Goal: Information Seeking & Learning: Learn about a topic

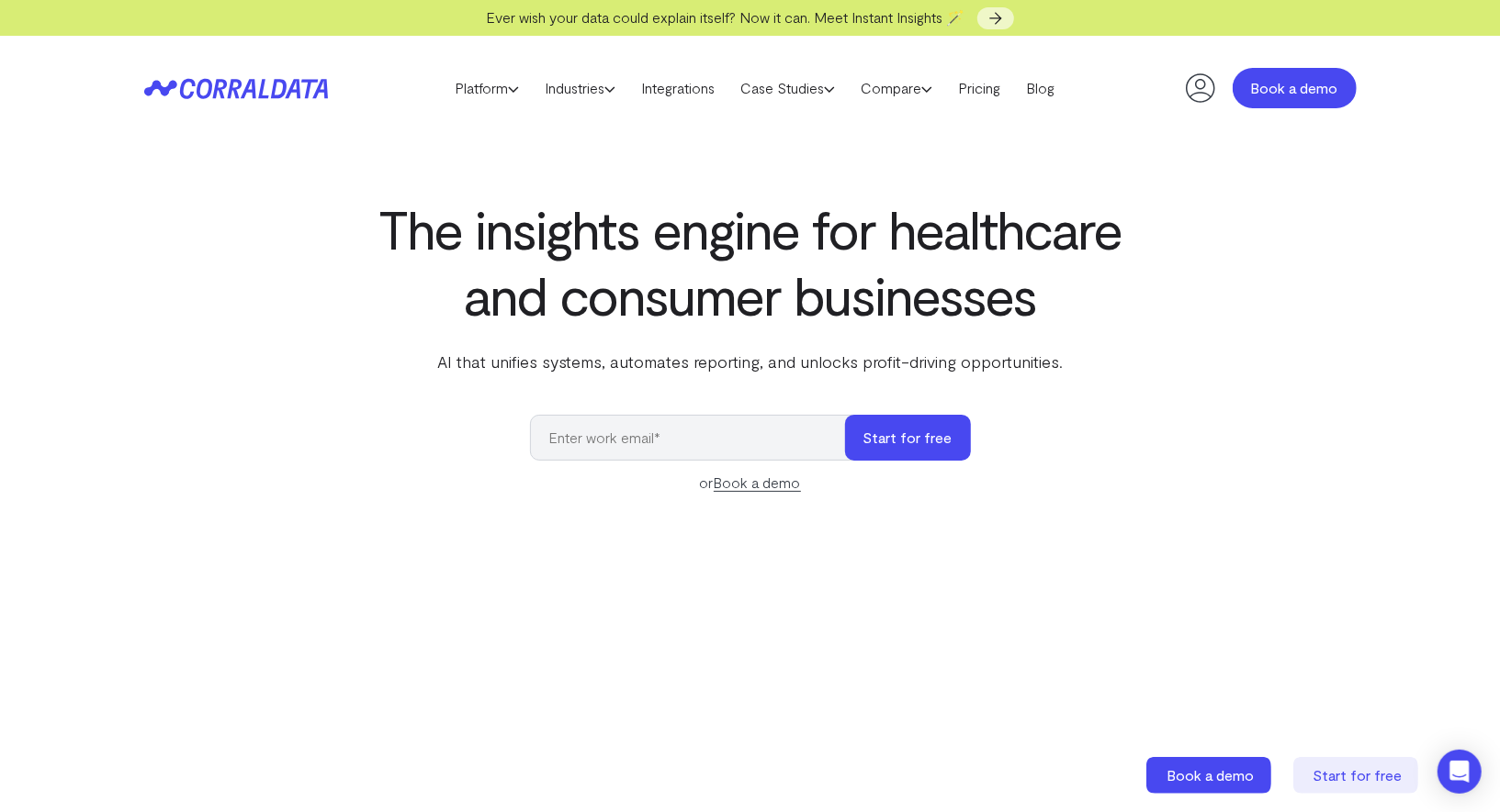
click at [1320, 75] on link "Book a demo" at bounding box center [1293, 87] width 124 height 40
click at [599, 96] on link "Industries" at bounding box center [580, 88] width 97 height 28
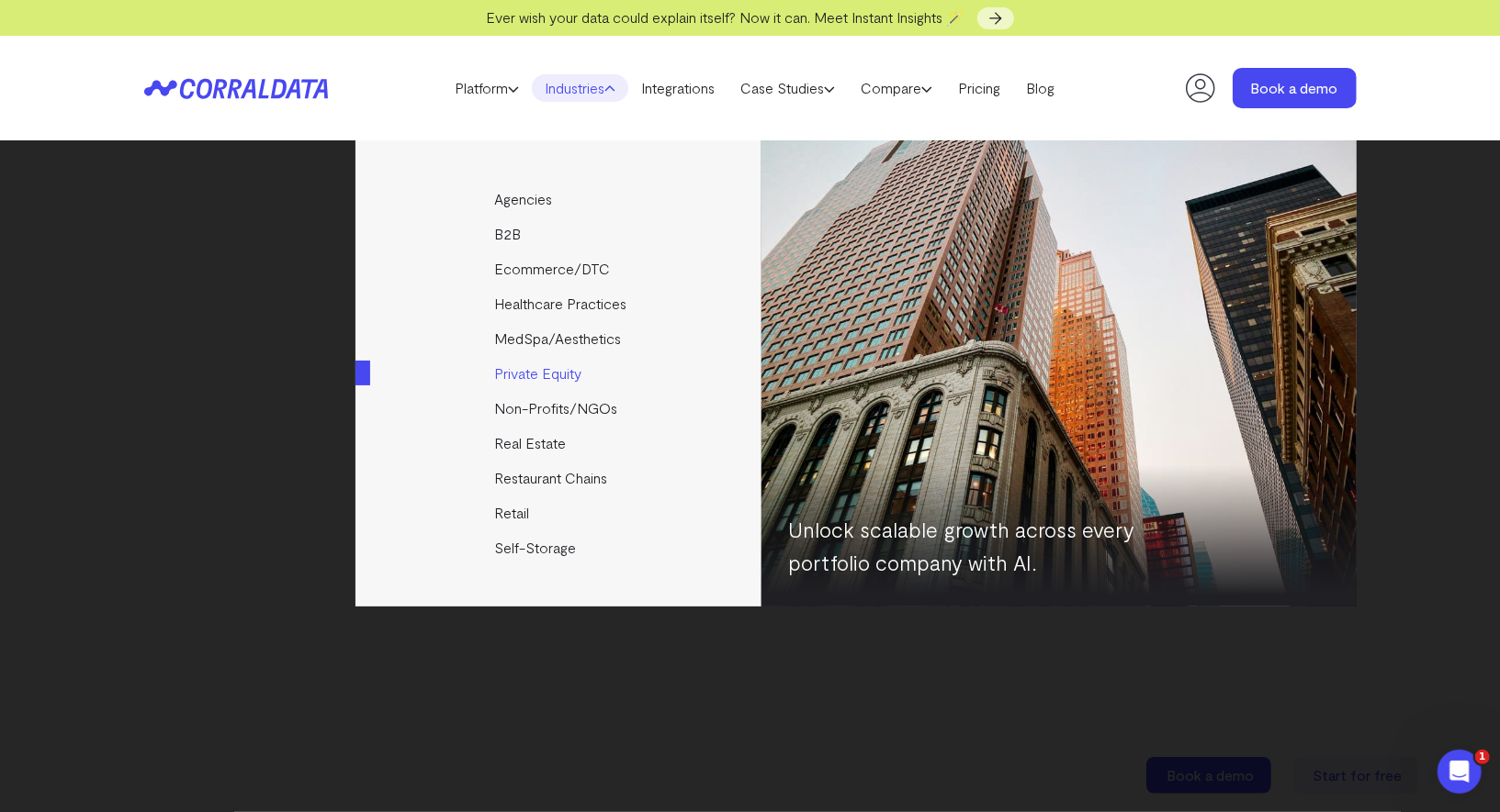
click at [542, 379] on link "Private Equity" at bounding box center [559, 374] width 408 height 35
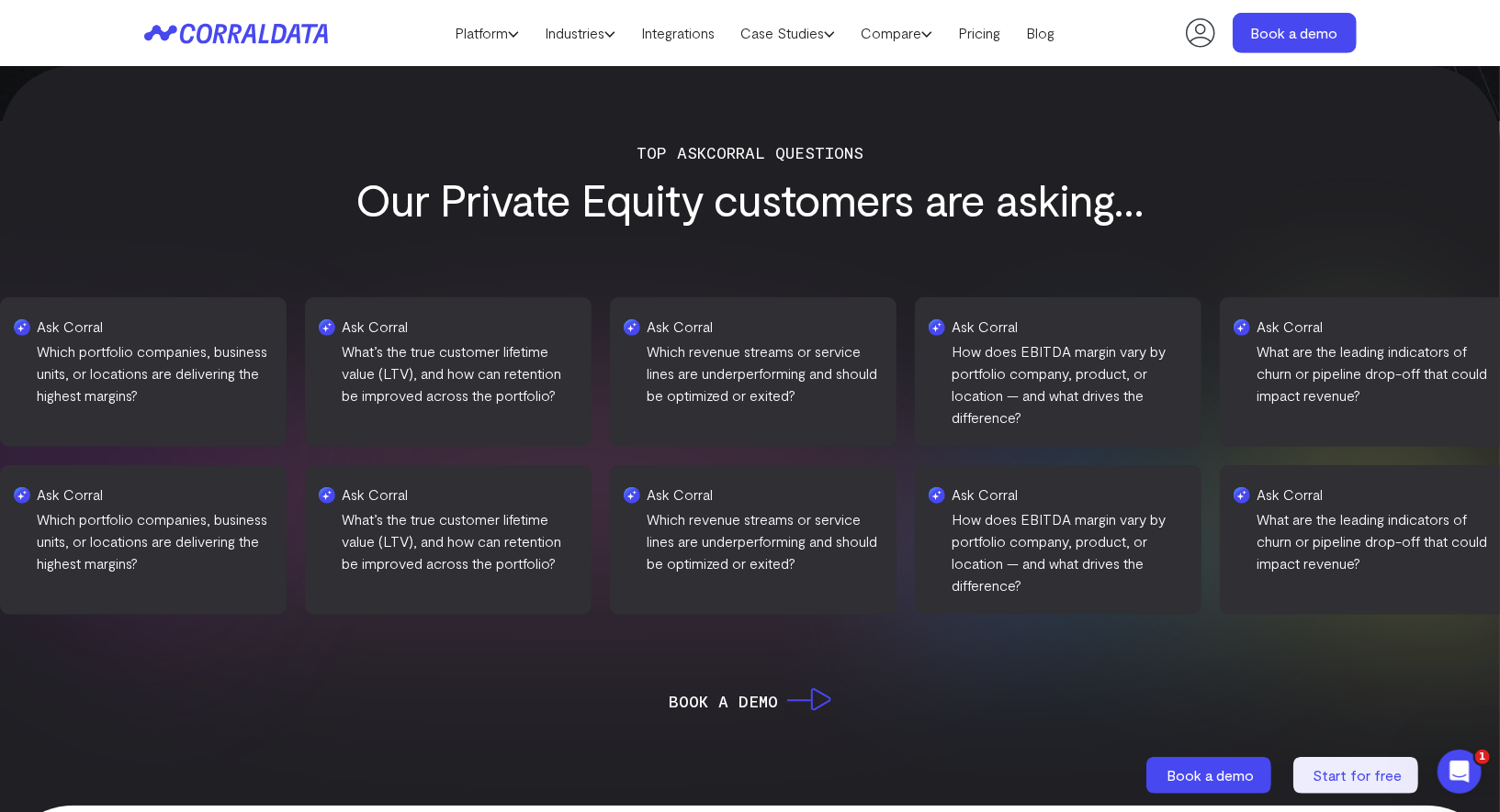
scroll to position [705, 0]
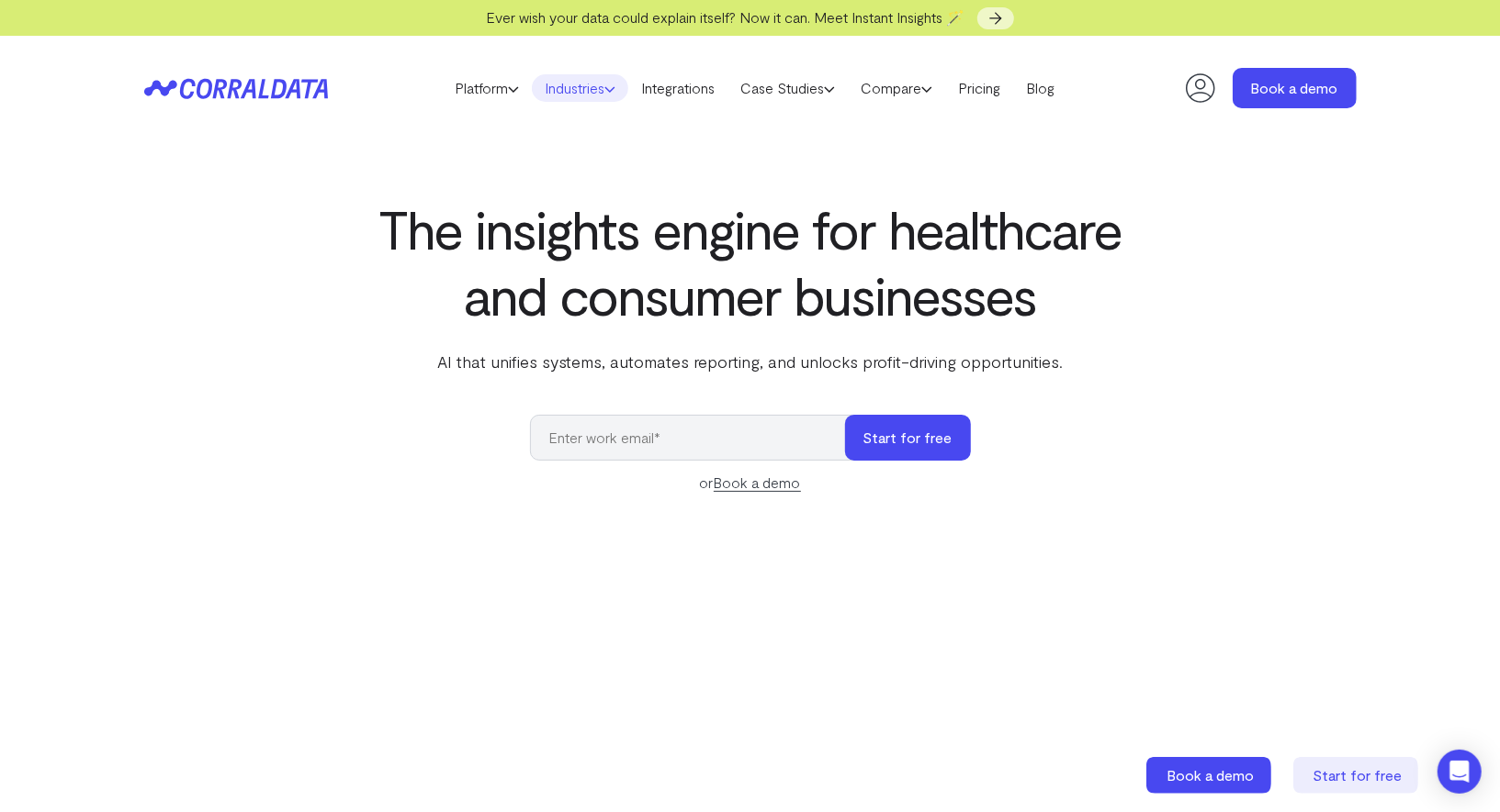
click at [583, 95] on link "Industries" at bounding box center [580, 88] width 97 height 28
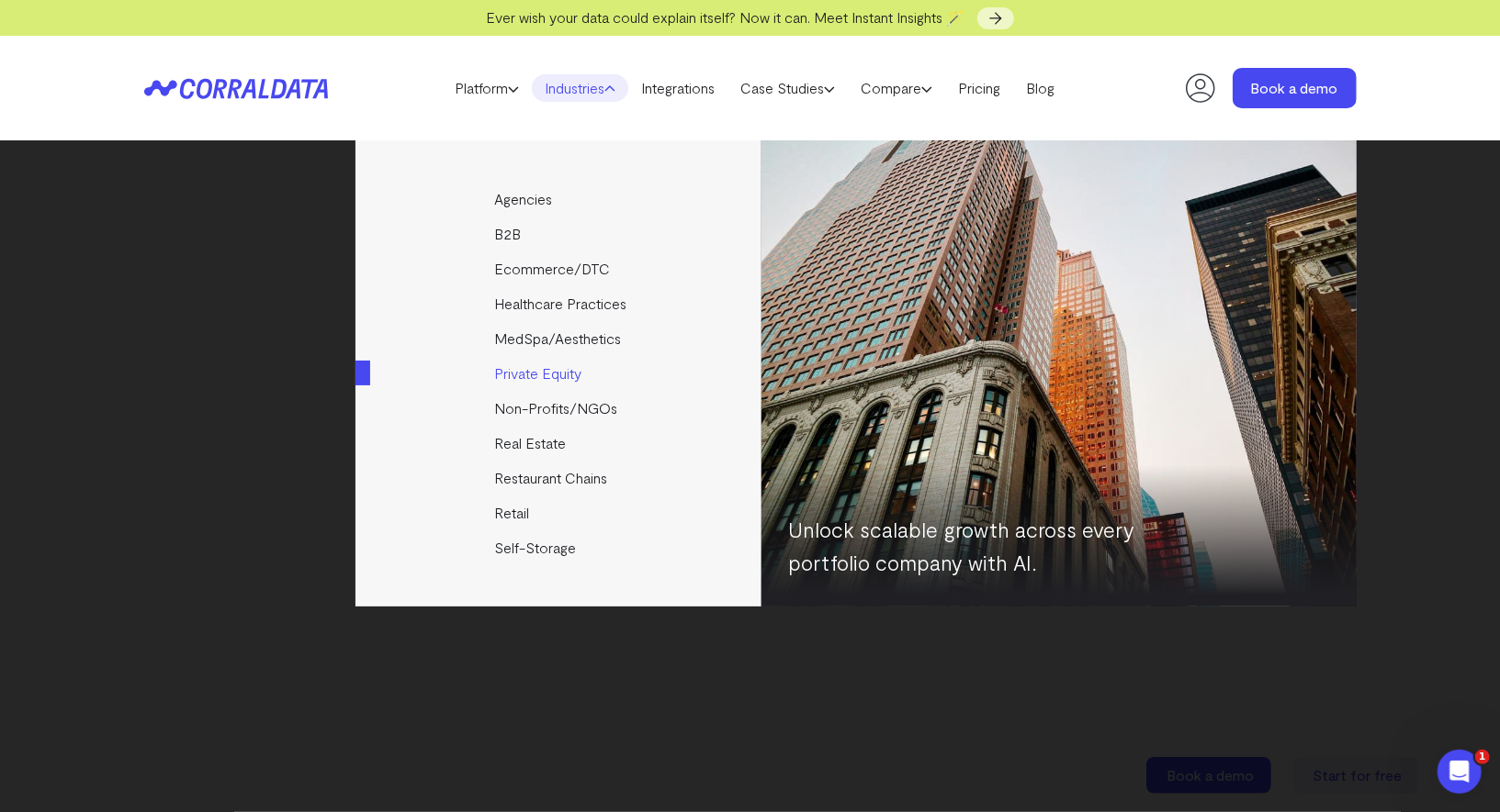
click at [542, 371] on link "Private Equity" at bounding box center [559, 374] width 408 height 35
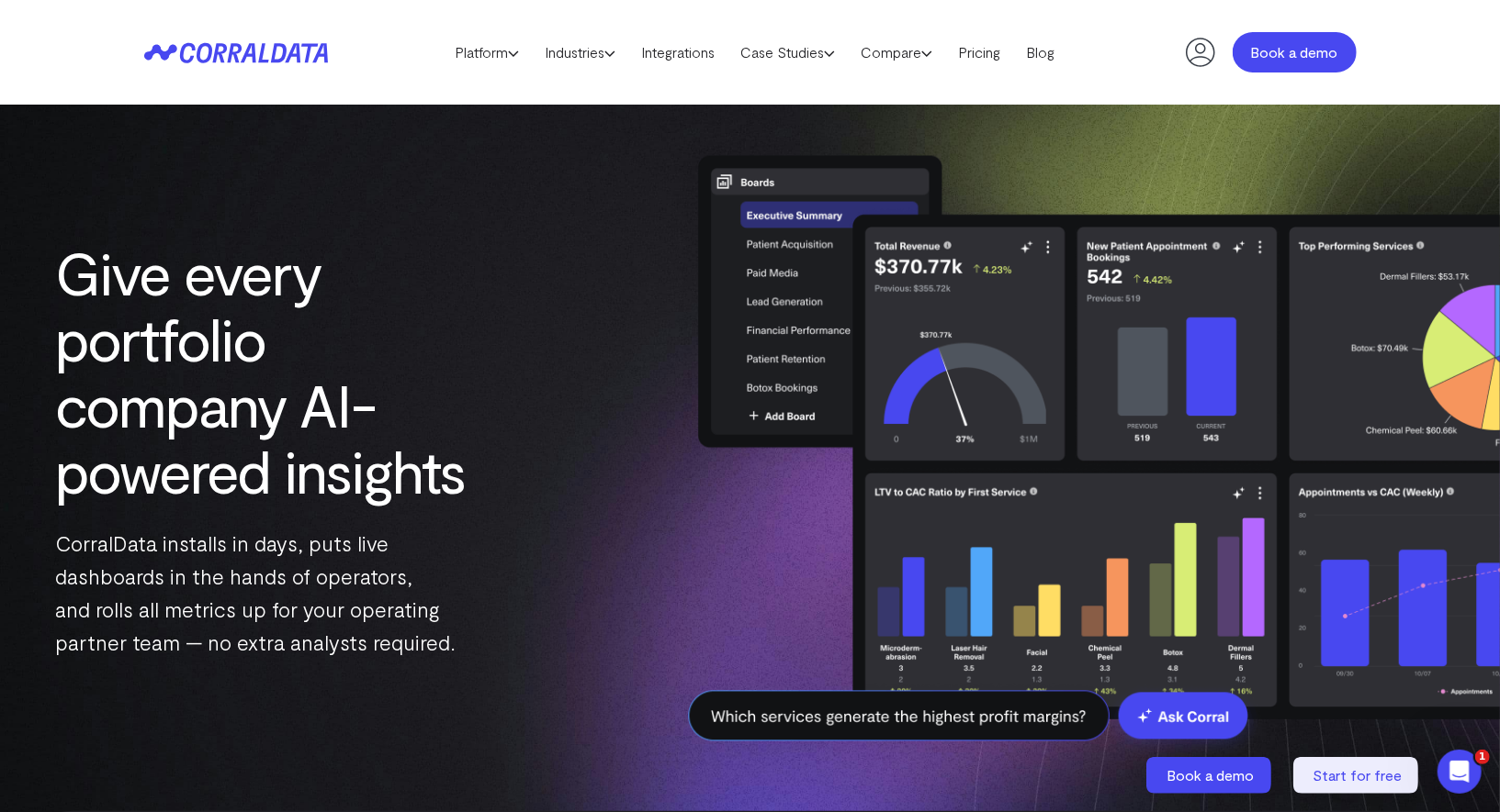
click at [1314, 53] on link "Book a demo" at bounding box center [1293, 52] width 124 height 40
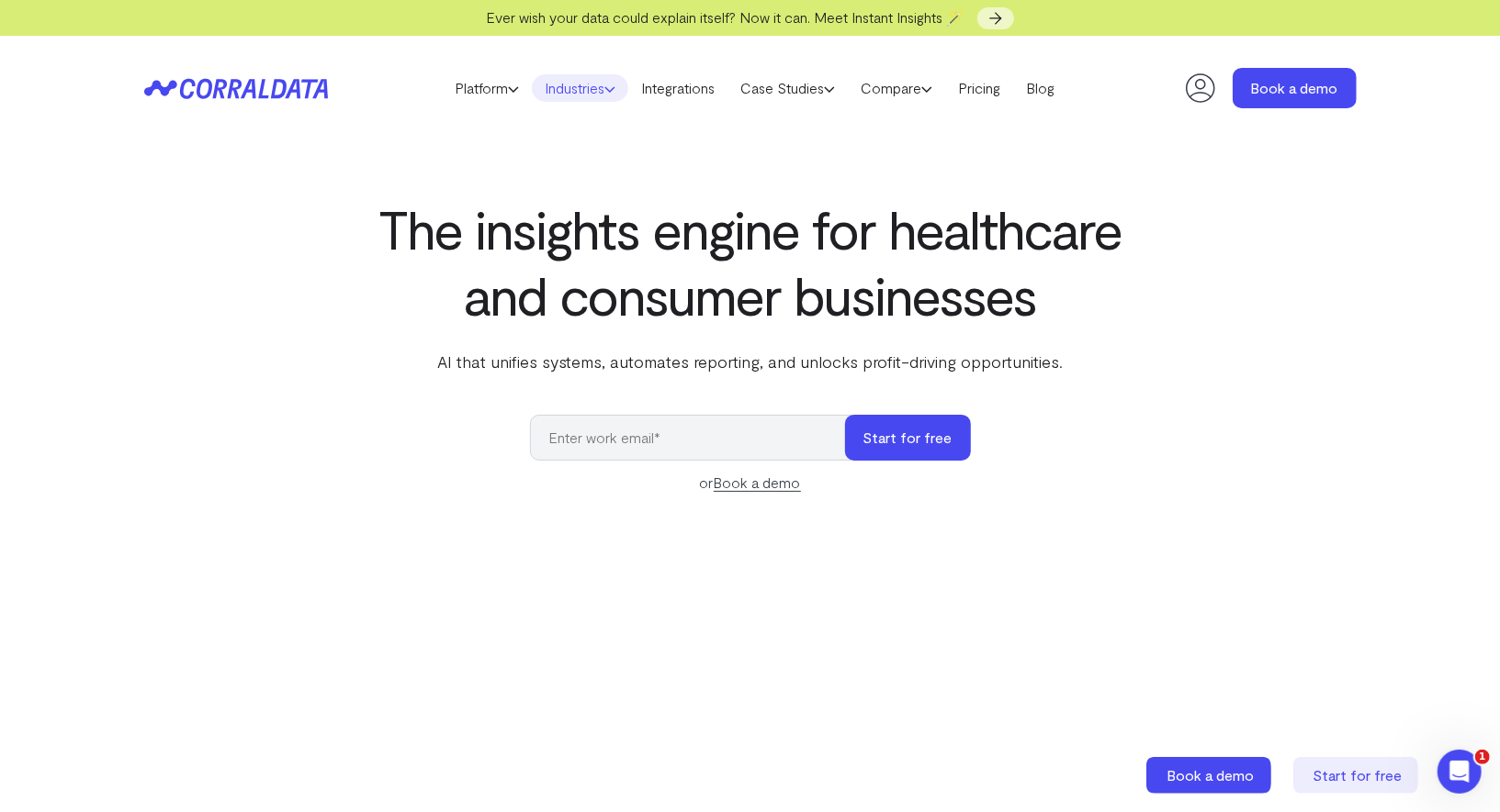
click at [595, 79] on link "Industries" at bounding box center [580, 88] width 97 height 28
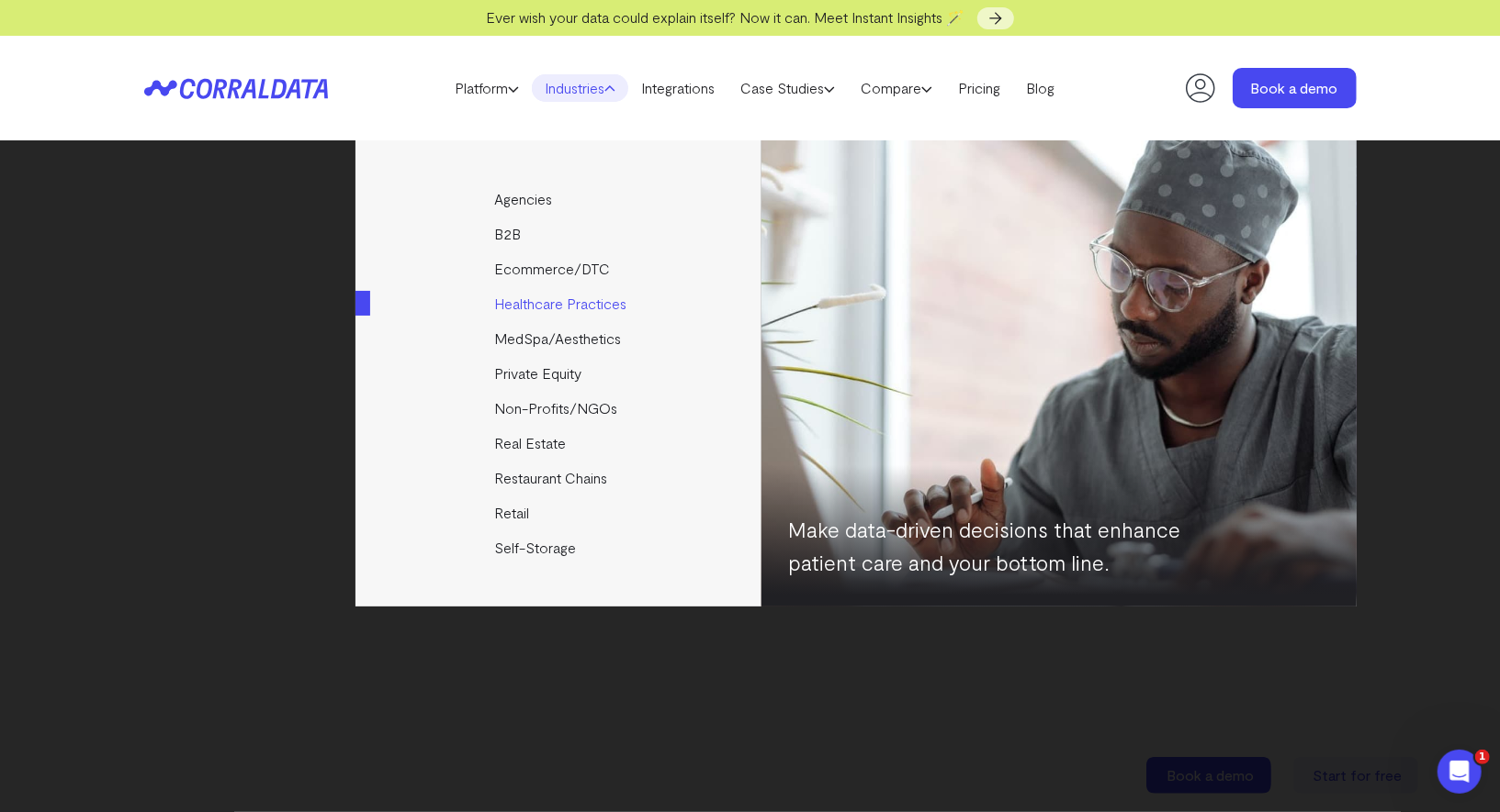
click at [514, 297] on link "Healthcare Practices" at bounding box center [559, 304] width 408 height 35
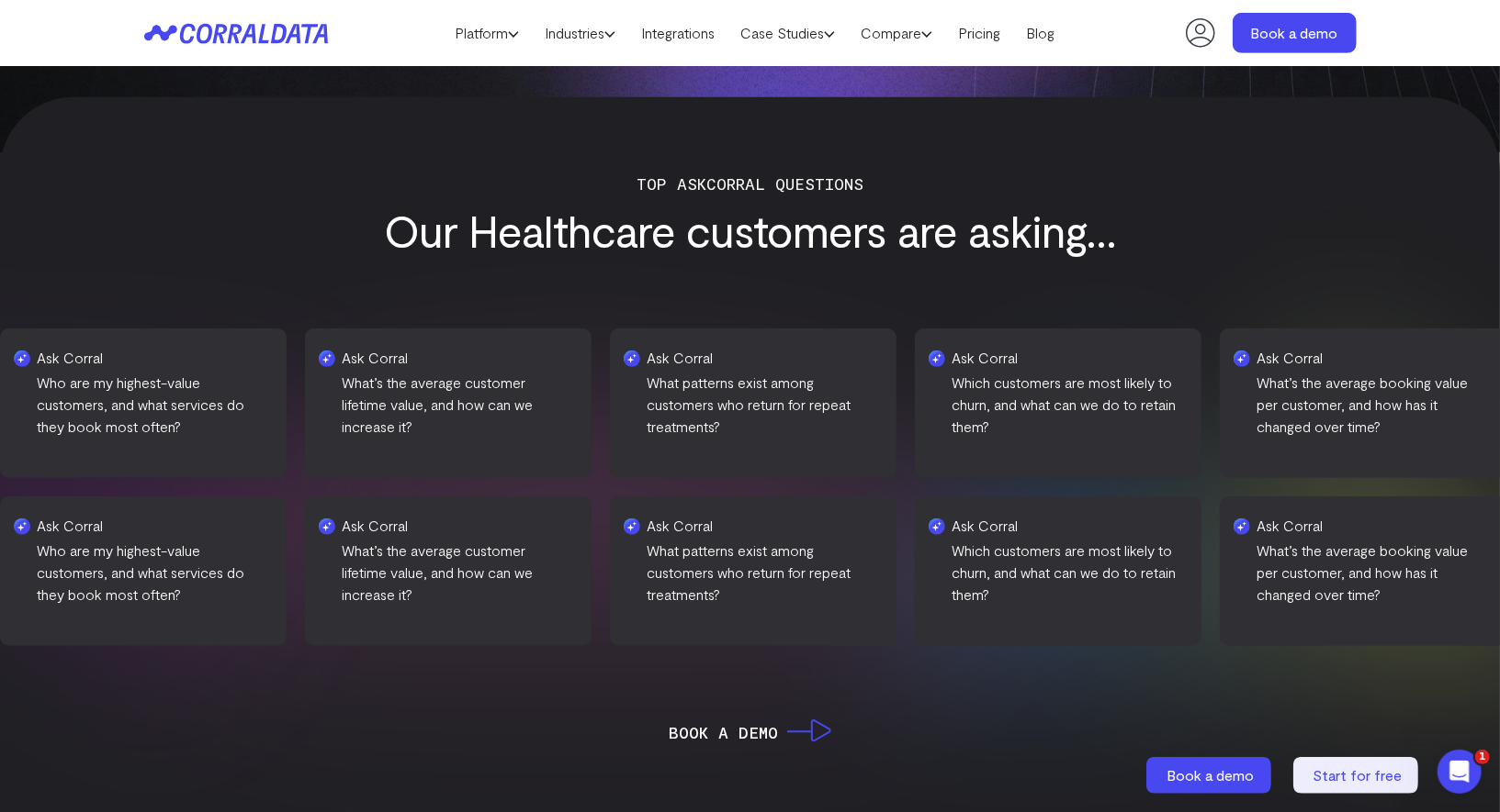
scroll to position [697, 0]
